Goal: Navigation & Orientation: Find specific page/section

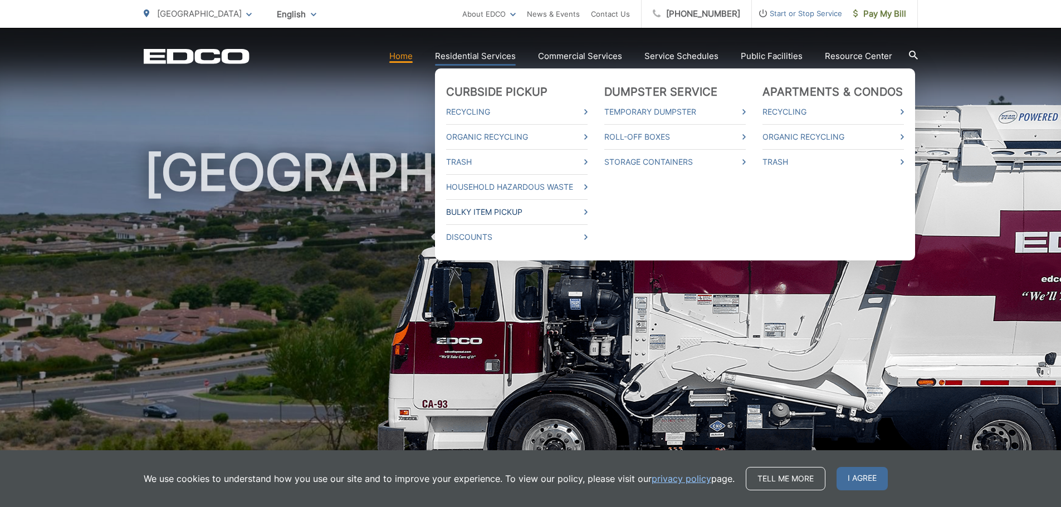
click at [518, 215] on link "Bulky Item Pickup" at bounding box center [516, 211] width 141 height 13
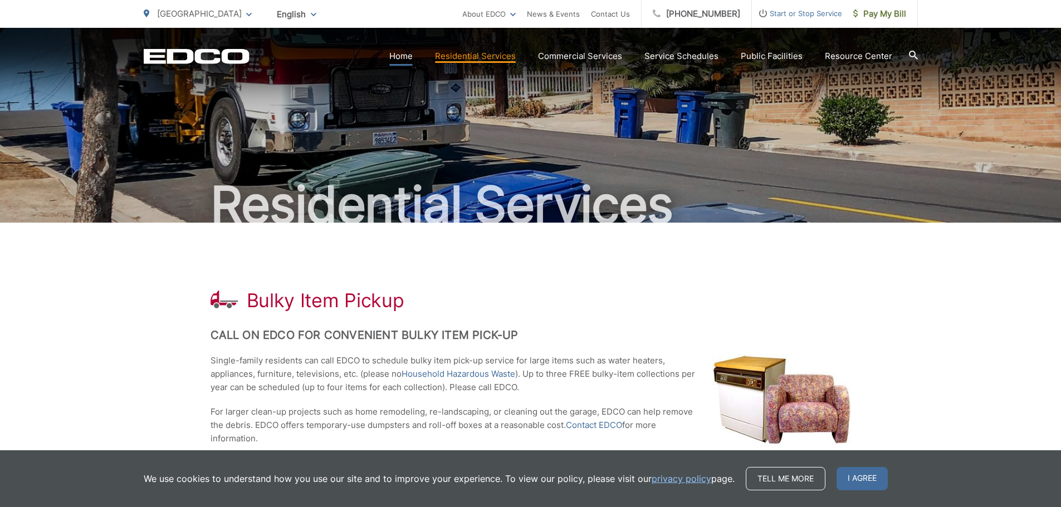
click at [403, 56] on link "Home" at bounding box center [400, 56] width 23 height 13
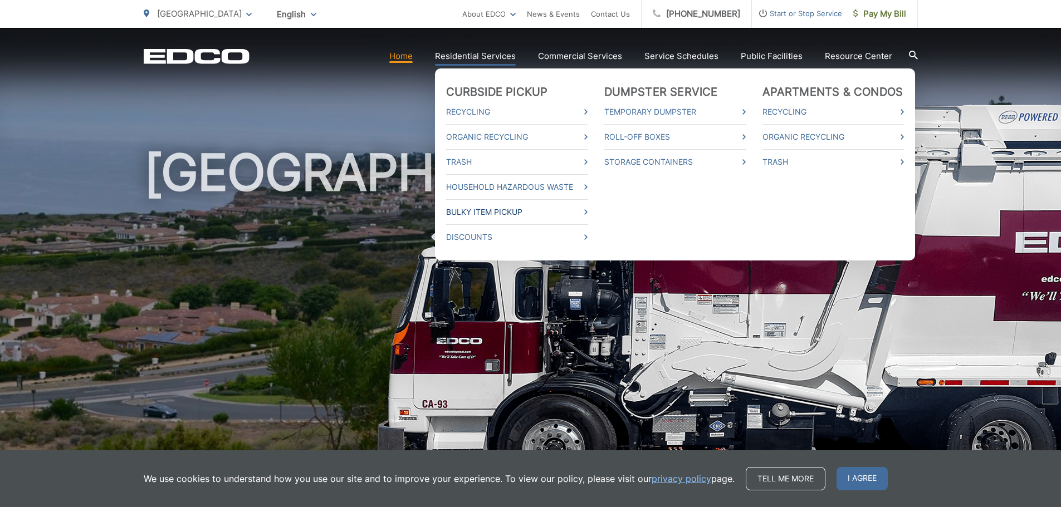
click at [522, 210] on link "Bulky Item Pickup" at bounding box center [516, 211] width 141 height 13
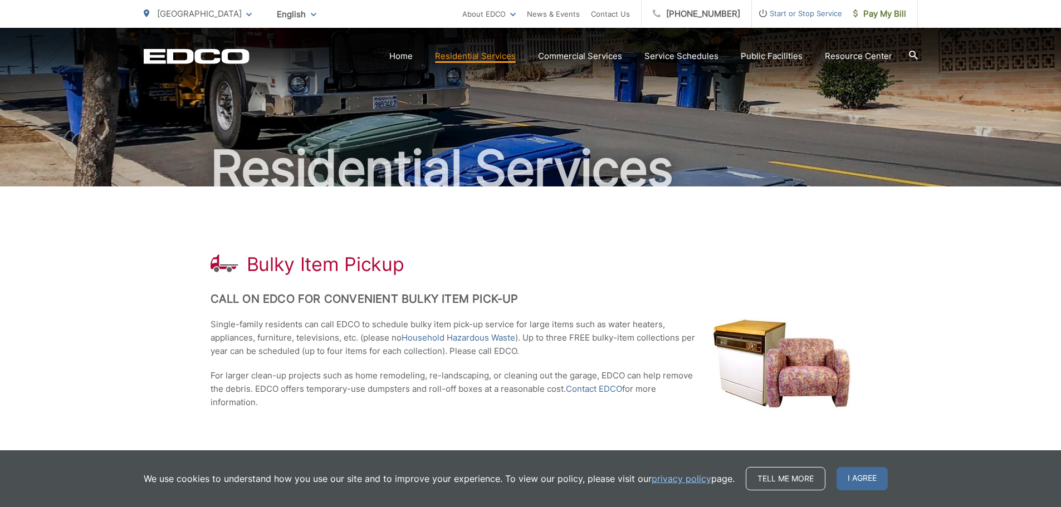
scroll to position [56, 0]
